Goal: Transaction & Acquisition: Purchase product/service

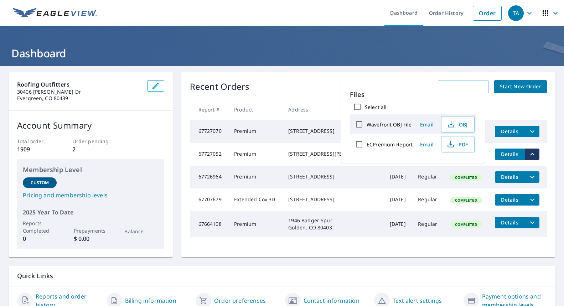
click at [304, 75] on div "Recent Orders View All Orders Start New Order Report # Product Address Date Del…" at bounding box center [368, 164] width 374 height 185
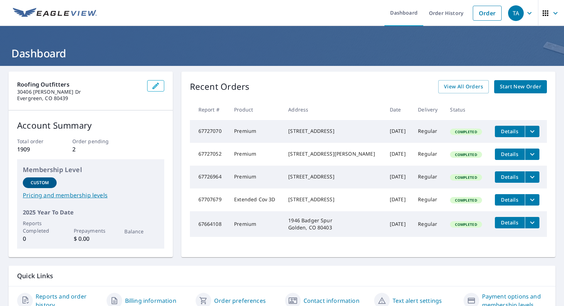
click at [333, 76] on div "Recent Orders View All Orders Start New Order Report # Product Address Date Del…" at bounding box center [368, 164] width 374 height 185
click at [528, 130] on icon "filesDropdownBtn-67727070" at bounding box center [532, 131] width 9 height 9
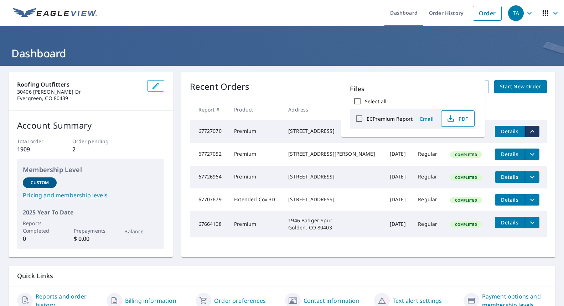
click at [458, 121] on span "PDF" at bounding box center [456, 118] width 23 height 9
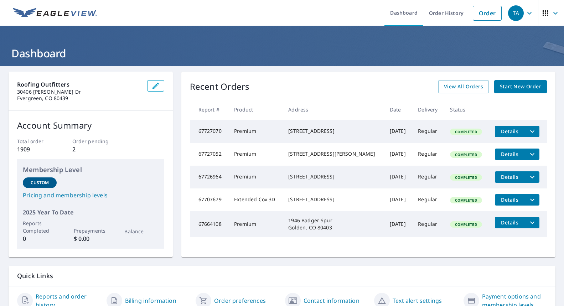
click at [528, 131] on icon "filesDropdownBtn-67727070" at bounding box center [532, 131] width 9 height 9
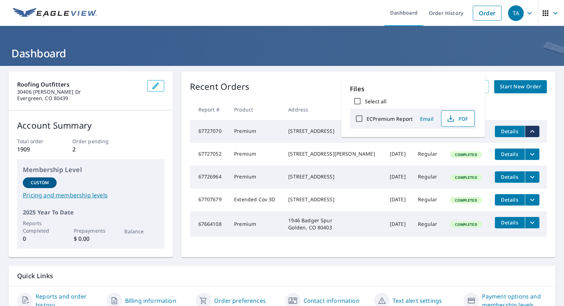
click at [452, 121] on icon "button" at bounding box center [450, 120] width 6 height 3
click at [482, 15] on link "Order" at bounding box center [486, 13] width 29 height 15
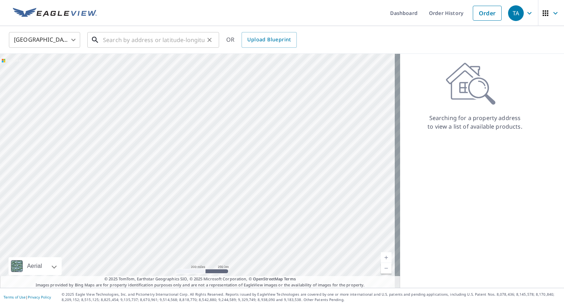
click at [123, 40] on input "text" at bounding box center [153, 40] width 101 height 20
click at [137, 39] on input "7953 ci" at bounding box center [153, 40] width 101 height 20
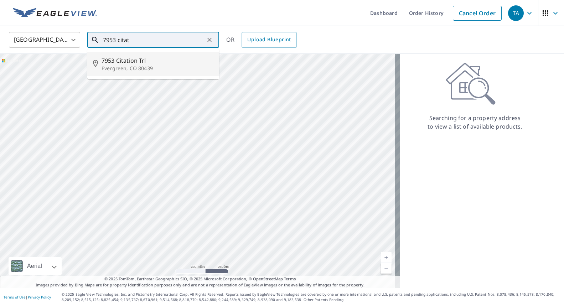
click at [128, 63] on span "7953 Citation Trl" at bounding box center [157, 60] width 112 height 9
type input "[STREET_ADDRESS][PERSON_NAME]"
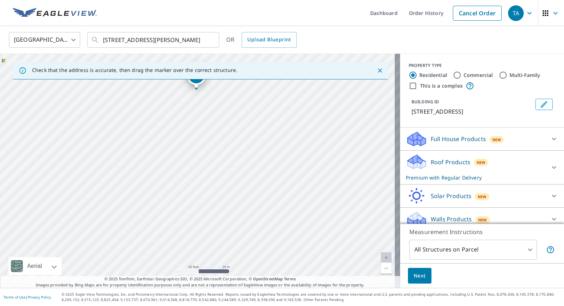
drag, startPoint x: 236, startPoint y: 189, endPoint x: 232, endPoint y: 127, distance: 61.3
click at [232, 127] on div "[STREET_ADDRESS][PERSON_NAME]" at bounding box center [200, 171] width 400 height 234
drag, startPoint x: 241, startPoint y: 134, endPoint x: 220, endPoint y: 152, distance: 27.5
click at [220, 152] on div "[STREET_ADDRESS][PERSON_NAME]" at bounding box center [200, 171] width 400 height 234
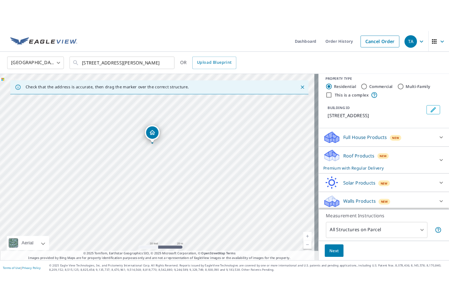
scroll to position [7, 0]
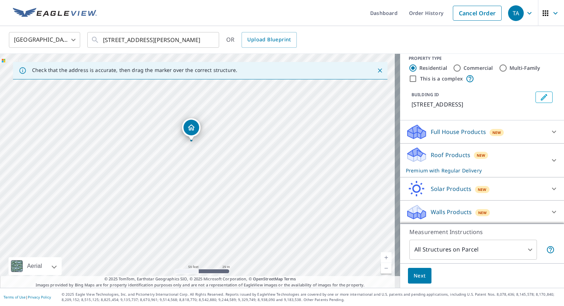
click at [413, 274] on span "Next" at bounding box center [419, 275] width 12 height 9
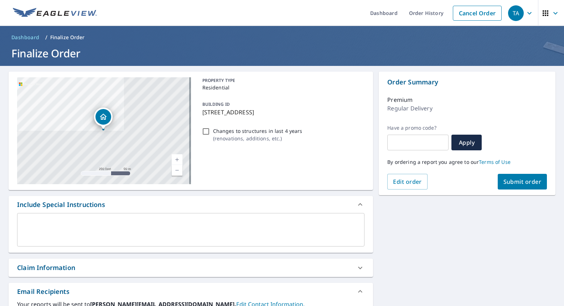
click at [512, 184] on span "Submit order" at bounding box center [522, 182] width 38 height 8
checkbox input "true"
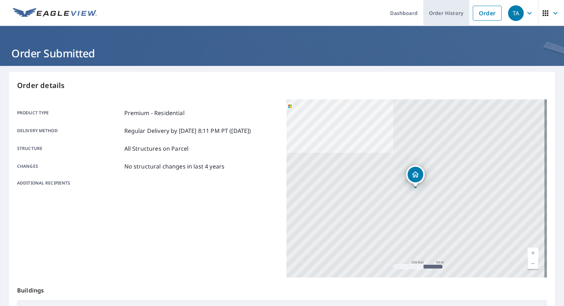
click at [443, 15] on link "Order History" at bounding box center [446, 13] width 46 height 26
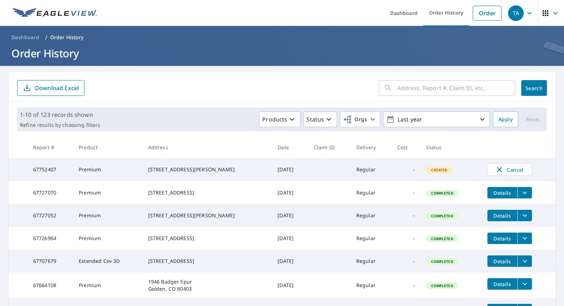
click at [126, 88] on form "​ Search Download Excel" at bounding box center [281, 88] width 529 height 16
click at [491, 3] on li "Order" at bounding box center [487, 13] width 36 height 26
click at [483, 14] on link "Order" at bounding box center [486, 13] width 29 height 15
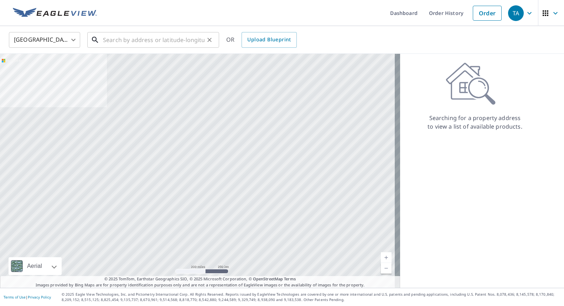
click at [157, 44] on input "text" at bounding box center [153, 40] width 101 height 20
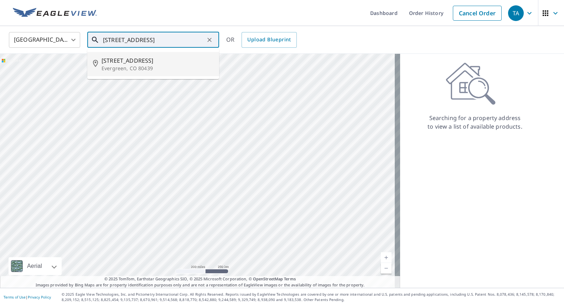
click at [135, 61] on span "[STREET_ADDRESS]" at bounding box center [157, 60] width 112 height 9
type input "[STREET_ADDRESS]"
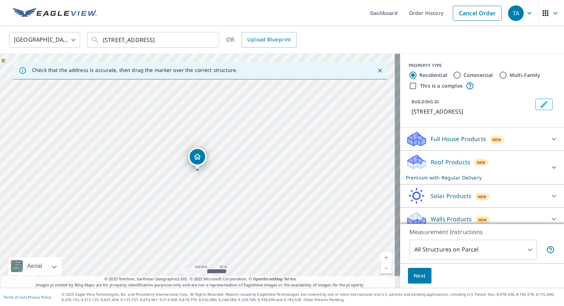
click at [418, 275] on span "Next" at bounding box center [419, 275] width 12 height 9
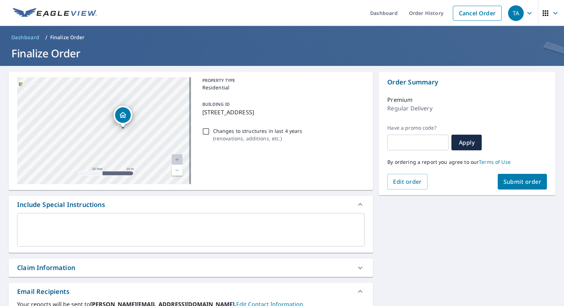
drag, startPoint x: 127, startPoint y: 144, endPoint x: 41, endPoint y: 100, distance: 97.3
click at [43, 100] on div "[STREET_ADDRESS]" at bounding box center [104, 130] width 174 height 107
click at [514, 184] on span "Submit order" at bounding box center [522, 182] width 38 height 8
checkbox input "true"
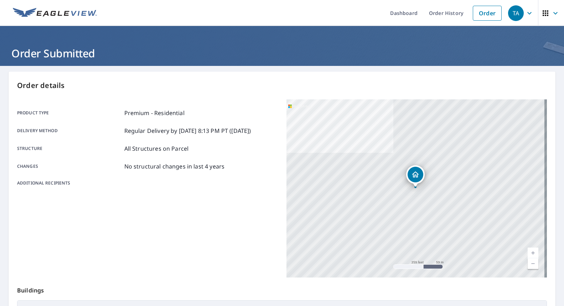
click at [116, 96] on div "Order details Product type Premium - Residential Delivery method Regular Delive…" at bounding box center [282, 234] width 546 height 324
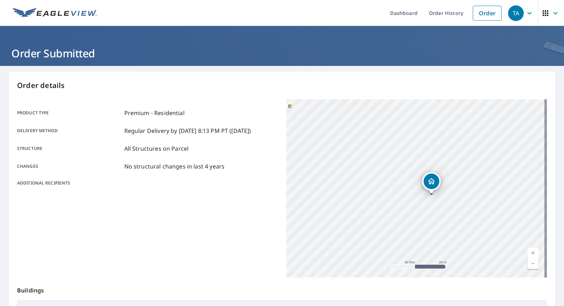
drag, startPoint x: 413, startPoint y: 194, endPoint x: 390, endPoint y: 183, distance: 25.7
click at [390, 183] on div "[STREET_ADDRESS]" at bounding box center [416, 188] width 261 height 178
drag, startPoint x: 401, startPoint y: 210, endPoint x: 392, endPoint y: 172, distance: 38.9
click at [390, 168] on div "[STREET_ADDRESS]" at bounding box center [416, 188] width 261 height 178
drag, startPoint x: 416, startPoint y: 143, endPoint x: 422, endPoint y: 148, distance: 7.3
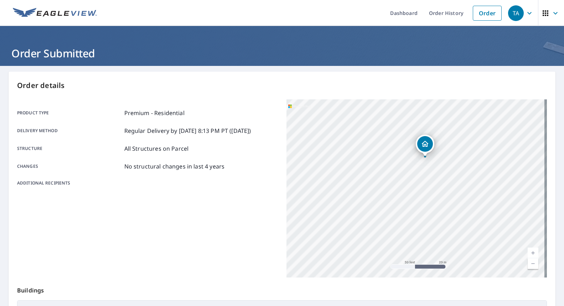
click at [422, 148] on icon "Dropped pin, building 1, Residential property, 32857 Little Cub Rd Evergreen, C…" at bounding box center [424, 144] width 9 height 9
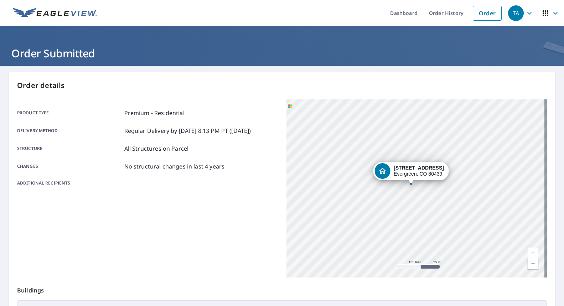
drag, startPoint x: 404, startPoint y: 184, endPoint x: 408, endPoint y: 183, distance: 3.6
click at [408, 183] on div "Dropped pin, building 1, Residential property, 32857 Little Cub Rd Evergreen, C…" at bounding box center [410, 180] width 9 height 7
drag, startPoint x: 407, startPoint y: 197, endPoint x: 434, endPoint y: 196, distance: 27.8
click at [434, 196] on div "[STREET_ADDRESS]" at bounding box center [416, 188] width 261 height 178
click at [158, 201] on div "Product type Premium - Residential Delivery method Regular Delivery by [DATE] 8…" at bounding box center [147, 188] width 261 height 178
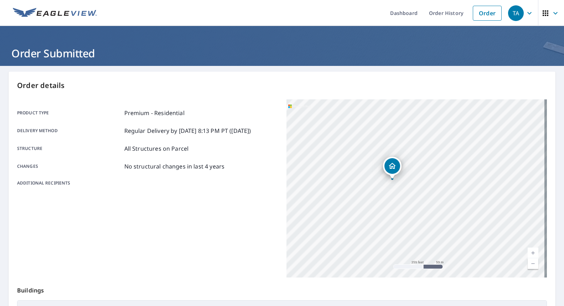
drag, startPoint x: 391, startPoint y: 195, endPoint x: 365, endPoint y: 184, distance: 27.9
click at [365, 184] on div "[STREET_ADDRESS]" at bounding box center [416, 188] width 261 height 178
drag, startPoint x: 352, startPoint y: 173, endPoint x: 380, endPoint y: 176, distance: 28.6
click at [380, 176] on div "[STREET_ADDRESS]" at bounding box center [416, 188] width 261 height 178
drag, startPoint x: 483, startPoint y: 194, endPoint x: 321, endPoint y: 220, distance: 164.1
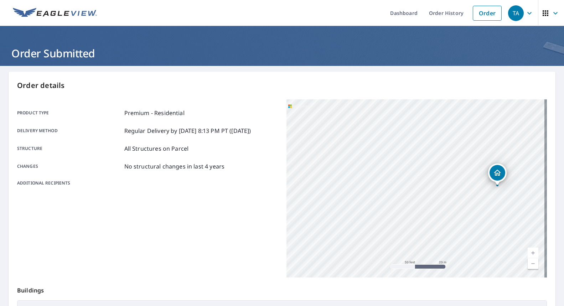
click at [321, 220] on div "[STREET_ADDRESS]" at bounding box center [416, 188] width 261 height 178
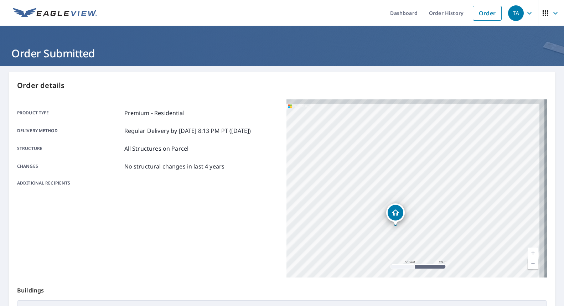
drag, startPoint x: 449, startPoint y: 166, endPoint x: 354, endPoint y: 205, distance: 102.1
click at [355, 203] on div "[STREET_ADDRESS]" at bounding box center [416, 188] width 261 height 178
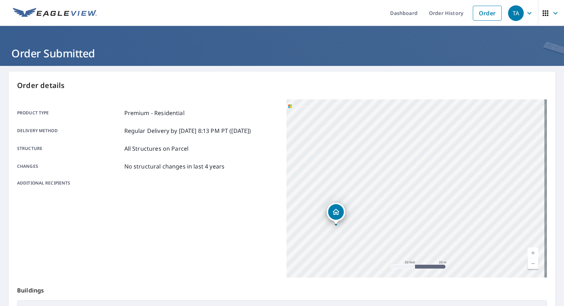
drag, startPoint x: 481, startPoint y: 148, endPoint x: 423, endPoint y: 145, distance: 58.5
click at [423, 145] on div "[STREET_ADDRESS]" at bounding box center [416, 188] width 261 height 178
drag, startPoint x: 429, startPoint y: 211, endPoint x: 468, endPoint y: 134, distance: 86.6
click at [468, 134] on div "[STREET_ADDRESS]" at bounding box center [416, 188] width 261 height 178
drag, startPoint x: 339, startPoint y: 214, endPoint x: 429, endPoint y: 202, distance: 90.2
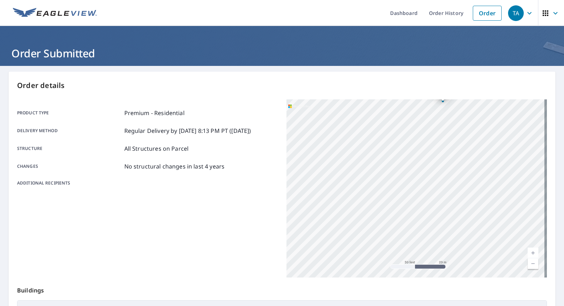
click at [429, 202] on div "[STREET_ADDRESS]" at bounding box center [416, 188] width 261 height 178
drag, startPoint x: 312, startPoint y: 213, endPoint x: 423, endPoint y: 212, distance: 111.1
click at [419, 212] on div "[STREET_ADDRESS]" at bounding box center [416, 188] width 261 height 178
drag, startPoint x: 339, startPoint y: 220, endPoint x: 439, endPoint y: 220, distance: 100.4
click at [439, 220] on div "[STREET_ADDRESS]" at bounding box center [416, 188] width 261 height 178
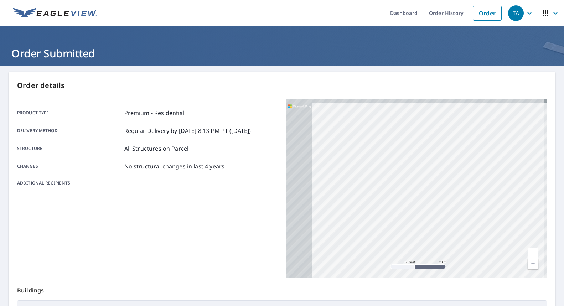
drag, startPoint x: 359, startPoint y: 209, endPoint x: 449, endPoint y: 218, distance: 90.2
click at [449, 218] on div "[STREET_ADDRESS]" at bounding box center [416, 188] width 261 height 178
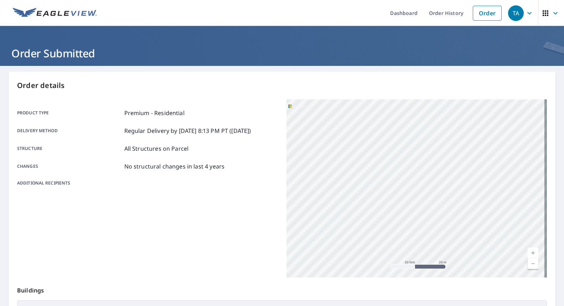
drag, startPoint x: 333, startPoint y: 221, endPoint x: 356, endPoint y: 262, distance: 46.9
click at [357, 261] on div "[STREET_ADDRESS]" at bounding box center [416, 188] width 261 height 178
drag, startPoint x: 449, startPoint y: 183, endPoint x: 369, endPoint y: 226, distance: 90.9
click at [369, 226] on div "[STREET_ADDRESS]" at bounding box center [416, 188] width 261 height 178
drag, startPoint x: 431, startPoint y: 185, endPoint x: 337, endPoint y: 169, distance: 95.8
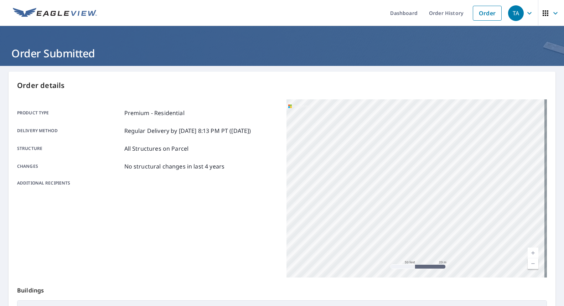
click at [337, 169] on div "[STREET_ADDRESS]" at bounding box center [416, 188] width 261 height 178
drag, startPoint x: 428, startPoint y: 204, endPoint x: 422, endPoint y: 172, distance: 32.3
click at [422, 172] on div "[STREET_ADDRESS]" at bounding box center [416, 188] width 261 height 178
drag, startPoint x: 454, startPoint y: 199, endPoint x: 446, endPoint y: 164, distance: 35.5
click at [446, 164] on div "[STREET_ADDRESS]" at bounding box center [416, 188] width 261 height 178
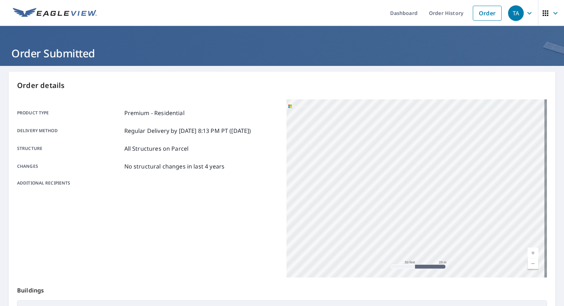
drag, startPoint x: 420, startPoint y: 222, endPoint x: 436, endPoint y: 169, distance: 55.2
click at [436, 169] on div "[STREET_ADDRESS]" at bounding box center [416, 188] width 261 height 178
drag, startPoint x: 480, startPoint y: 179, endPoint x: 385, endPoint y: 201, distance: 97.6
click at [385, 201] on div "[STREET_ADDRESS]" at bounding box center [416, 188] width 261 height 178
drag, startPoint x: 379, startPoint y: 153, endPoint x: 360, endPoint y: 235, distance: 84.1
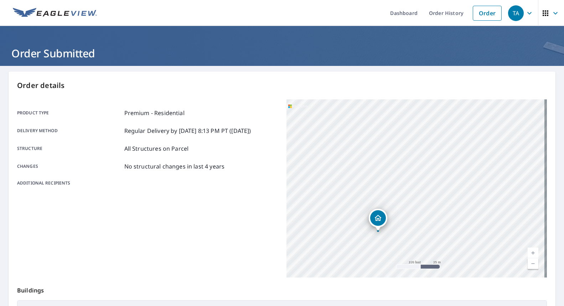
click at [360, 235] on div "[STREET_ADDRESS]" at bounding box center [416, 188] width 261 height 178
drag, startPoint x: 460, startPoint y: 147, endPoint x: 417, endPoint y: 249, distance: 110.9
click at [418, 250] on div "[STREET_ADDRESS]" at bounding box center [416, 188] width 261 height 178
drag, startPoint x: 427, startPoint y: 218, endPoint x: 304, endPoint y: 107, distance: 165.6
click at [304, 107] on div "[STREET_ADDRESS]" at bounding box center [416, 188] width 261 height 178
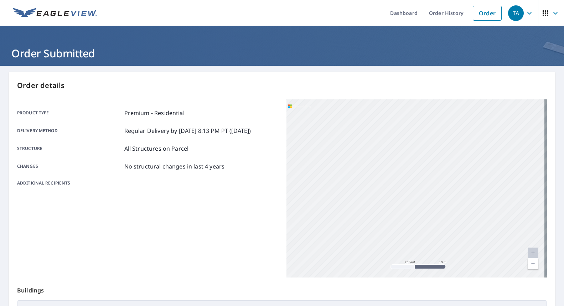
drag, startPoint x: 446, startPoint y: 231, endPoint x: 441, endPoint y: 178, distance: 54.0
click at [441, 178] on div "[STREET_ADDRESS]" at bounding box center [416, 188] width 261 height 178
drag, startPoint x: 446, startPoint y: 195, endPoint x: 415, endPoint y: 184, distance: 32.5
click at [415, 184] on div "[STREET_ADDRESS]" at bounding box center [416, 188] width 261 height 178
drag, startPoint x: 391, startPoint y: 180, endPoint x: 417, endPoint y: 183, distance: 25.8
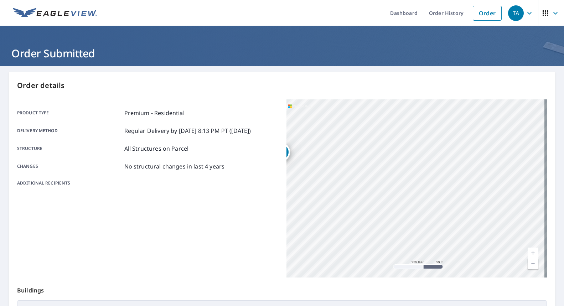
click at [417, 183] on div "[STREET_ADDRESS]" at bounding box center [416, 188] width 261 height 178
drag, startPoint x: 461, startPoint y: 181, endPoint x: 323, endPoint y: 219, distance: 143.1
click at [323, 219] on div "[STREET_ADDRESS]" at bounding box center [416, 188] width 261 height 178
drag, startPoint x: 452, startPoint y: 190, endPoint x: 439, endPoint y: 128, distance: 63.4
click at [438, 129] on div "[STREET_ADDRESS]" at bounding box center [416, 188] width 261 height 178
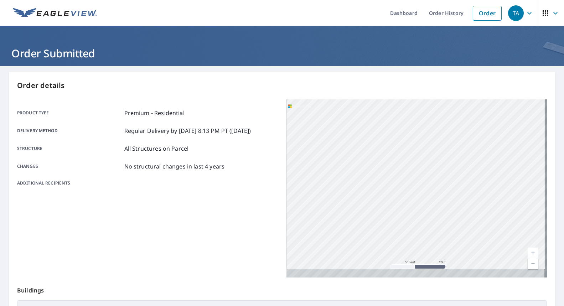
drag, startPoint x: 383, startPoint y: 170, endPoint x: 391, endPoint y: 127, distance: 43.8
click at [391, 127] on div "[STREET_ADDRESS]" at bounding box center [416, 188] width 261 height 178
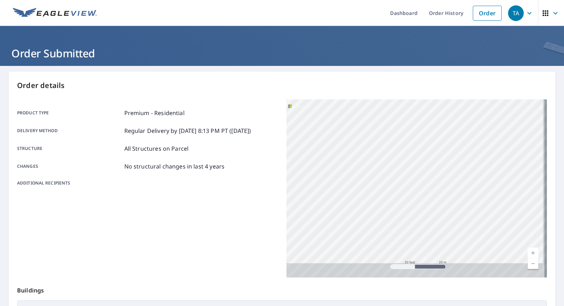
drag, startPoint x: 384, startPoint y: 232, endPoint x: 391, endPoint y: 140, distance: 92.4
click at [391, 140] on div "[STREET_ADDRESS]" at bounding box center [416, 188] width 261 height 178
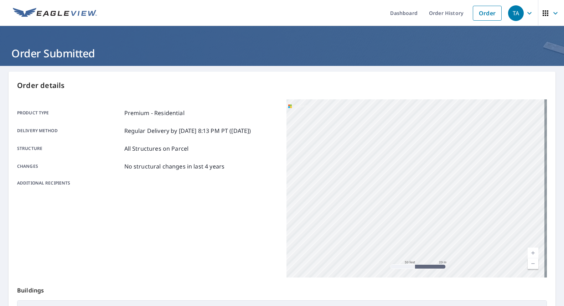
drag, startPoint x: 381, startPoint y: 177, endPoint x: 333, endPoint y: 169, distance: 49.0
click at [333, 169] on div "[STREET_ADDRESS]" at bounding box center [416, 188] width 261 height 178
drag, startPoint x: 486, startPoint y: 169, endPoint x: 542, endPoint y: 171, distance: 55.9
click at [542, 171] on div "Order details Product type Premium - Residential Delivery method Regular Delive…" at bounding box center [282, 234] width 546 height 324
click at [398, 191] on div "[STREET_ADDRESS]" at bounding box center [416, 188] width 261 height 178
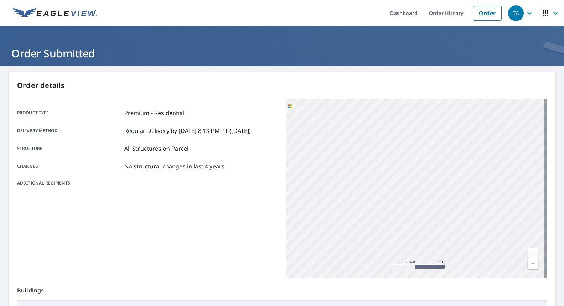
drag, startPoint x: 338, startPoint y: 181, endPoint x: 474, endPoint y: 181, distance: 136.4
click at [472, 181] on div "[STREET_ADDRESS]" at bounding box center [416, 188] width 261 height 178
drag, startPoint x: 382, startPoint y: 174, endPoint x: 414, endPoint y: 181, distance: 32.2
click at [414, 181] on div "[STREET_ADDRESS]" at bounding box center [416, 188] width 261 height 178
drag, startPoint x: 311, startPoint y: 126, endPoint x: 452, endPoint y: 197, distance: 157.9
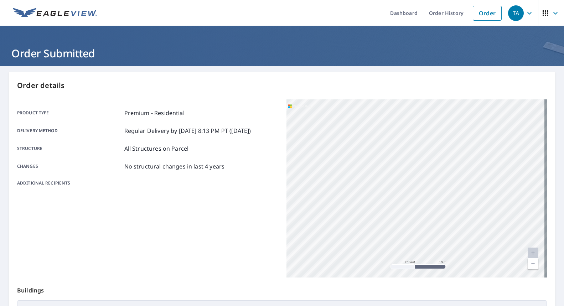
click at [452, 197] on div "[STREET_ADDRESS]" at bounding box center [416, 188] width 261 height 178
drag, startPoint x: 446, startPoint y: 180, endPoint x: 348, endPoint y: 180, distance: 98.6
click at [348, 180] on div "[STREET_ADDRESS]" at bounding box center [416, 188] width 261 height 178
drag, startPoint x: 502, startPoint y: 145, endPoint x: 457, endPoint y: 200, distance: 71.2
click at [458, 199] on div "[STREET_ADDRESS]" at bounding box center [416, 188] width 261 height 178
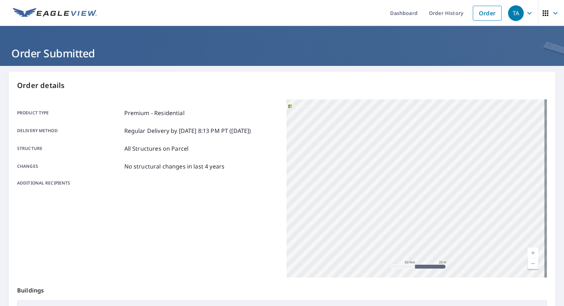
drag, startPoint x: 399, startPoint y: 138, endPoint x: 410, endPoint y: 174, distance: 38.0
click at [410, 174] on div "[STREET_ADDRESS]" at bounding box center [416, 188] width 261 height 178
drag, startPoint x: 483, startPoint y: 136, endPoint x: 448, endPoint y: 187, distance: 62.2
click at [448, 187] on div "[STREET_ADDRESS]" at bounding box center [416, 188] width 261 height 178
drag, startPoint x: 447, startPoint y: 167, endPoint x: 446, endPoint y: 173, distance: 6.1
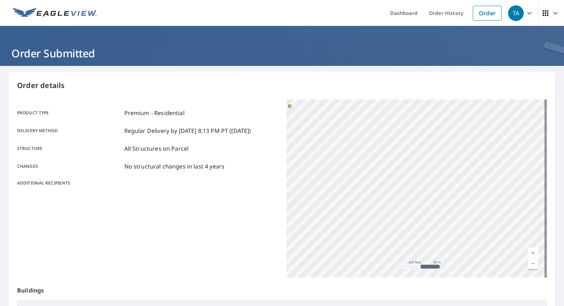
click at [446, 173] on div "[STREET_ADDRESS]" at bounding box center [416, 188] width 261 height 178
drag, startPoint x: 425, startPoint y: 207, endPoint x: 492, endPoint y: 188, distance: 69.5
click at [492, 188] on div "[STREET_ADDRESS]" at bounding box center [416, 188] width 261 height 178
drag, startPoint x: 390, startPoint y: 178, endPoint x: 420, endPoint y: 180, distance: 29.7
click at [420, 180] on div "[STREET_ADDRESS]" at bounding box center [416, 188] width 261 height 178
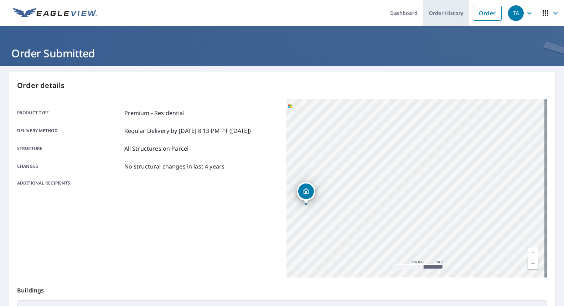
click at [437, 17] on link "Order History" at bounding box center [446, 13] width 46 height 26
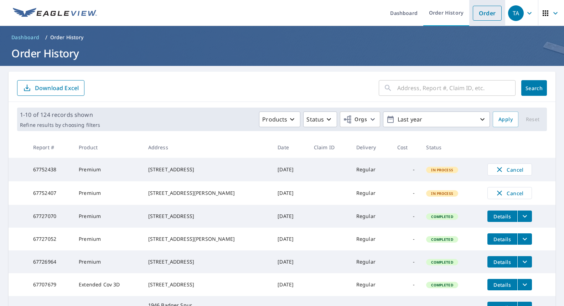
click at [478, 15] on link "Order" at bounding box center [486, 13] width 29 height 15
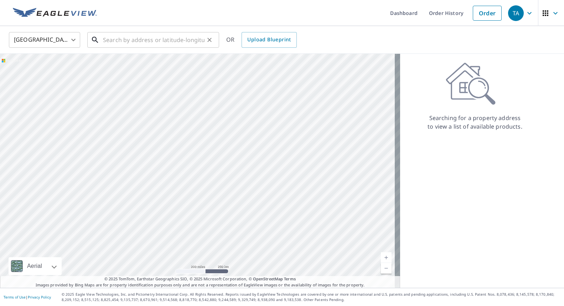
click at [188, 38] on input "text" at bounding box center [153, 40] width 101 height 20
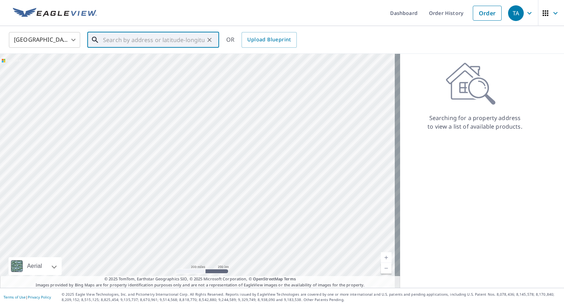
paste input "[STREET_ADDRESS]"
click at [136, 66] on p "Evergreen, CO 80439" at bounding box center [157, 68] width 112 height 7
type input "[STREET_ADDRESS]"
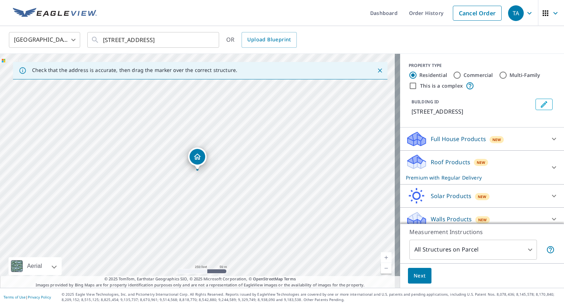
drag, startPoint x: 203, startPoint y: 184, endPoint x: 303, endPoint y: 183, distance: 100.8
click at [303, 183] on div "[STREET_ADDRESS]" at bounding box center [200, 171] width 400 height 234
drag, startPoint x: 142, startPoint y: 185, endPoint x: 190, endPoint y: 184, distance: 48.1
click at [190, 184] on div "[STREET_ADDRESS]" at bounding box center [200, 171] width 400 height 234
drag, startPoint x: 95, startPoint y: 180, endPoint x: 234, endPoint y: 182, distance: 139.2
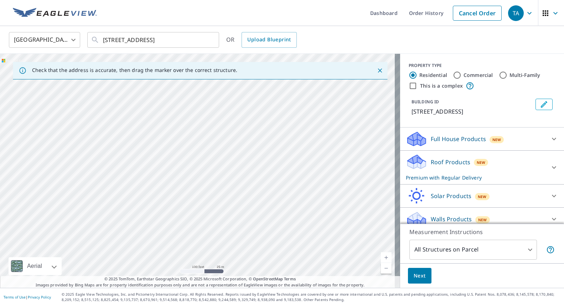
click at [234, 182] on div "[STREET_ADDRESS]" at bounding box center [200, 171] width 400 height 234
drag, startPoint x: 345, startPoint y: 192, endPoint x: 170, endPoint y: 209, distance: 176.1
click at [170, 209] on div "[STREET_ADDRESS]" at bounding box center [200, 171] width 400 height 234
drag, startPoint x: 315, startPoint y: 199, endPoint x: 261, endPoint y: 176, distance: 58.5
click at [261, 176] on div "[STREET_ADDRESS]" at bounding box center [200, 171] width 400 height 234
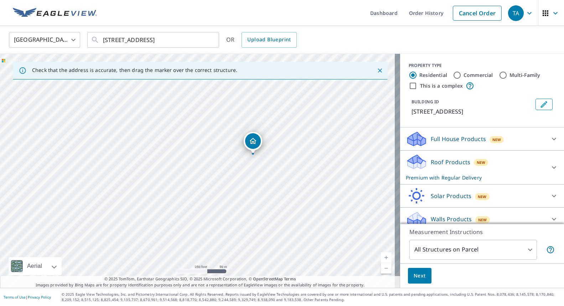
click at [414, 274] on span "Next" at bounding box center [419, 275] width 12 height 9
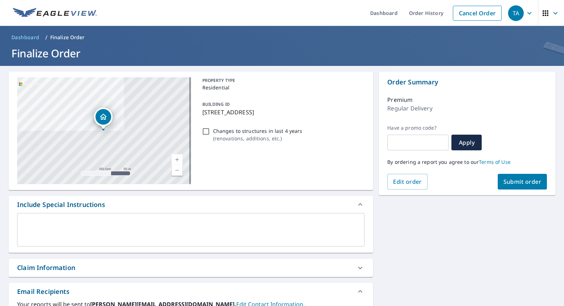
click at [513, 179] on span "Submit order" at bounding box center [522, 182] width 38 height 8
checkbox input "true"
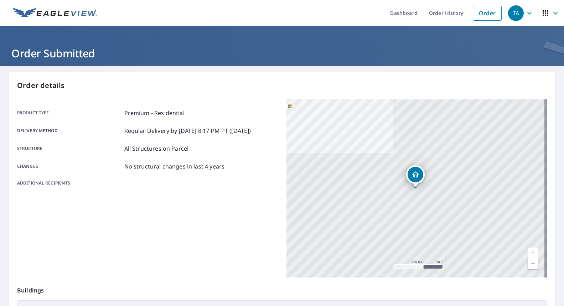
click at [77, 77] on div "Order details Product type Premium - Residential Delivery method Regular Delive…" at bounding box center [282, 234] width 546 height 324
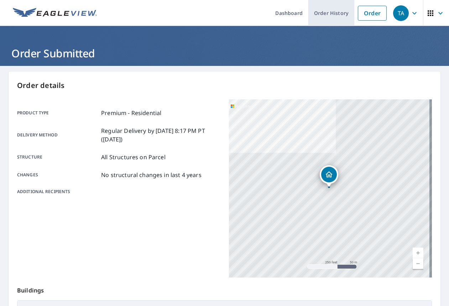
drag, startPoint x: 330, startPoint y: 12, endPoint x: 325, endPoint y: 20, distance: 8.9
click at [330, 12] on link "Order History" at bounding box center [331, 13] width 46 height 26
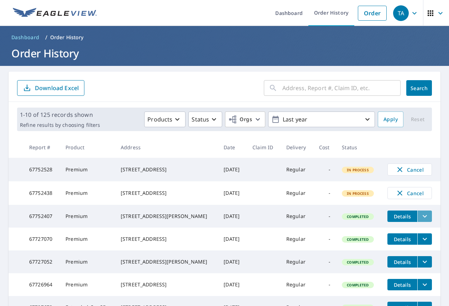
click at [420, 219] on icon "filesDropdownBtn-67752407" at bounding box center [424, 216] width 9 height 9
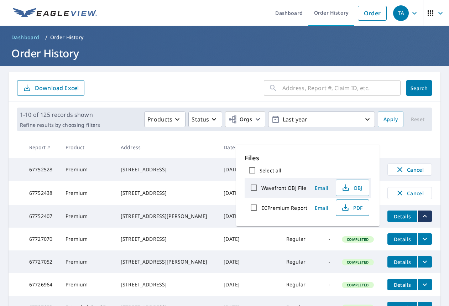
click at [350, 206] on span "PDF" at bounding box center [351, 207] width 23 height 9
click at [164, 143] on th "Address" at bounding box center [166, 147] width 103 height 21
